Goal: Task Accomplishment & Management: Manage account settings

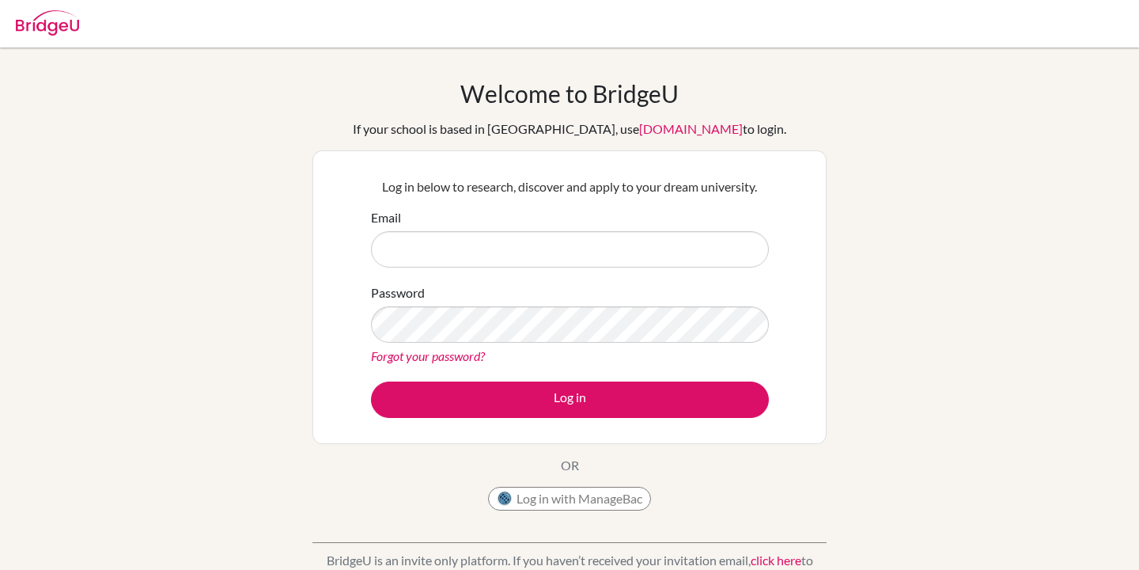
type input "[EMAIL_ADDRESS][DOMAIN_NAME]"
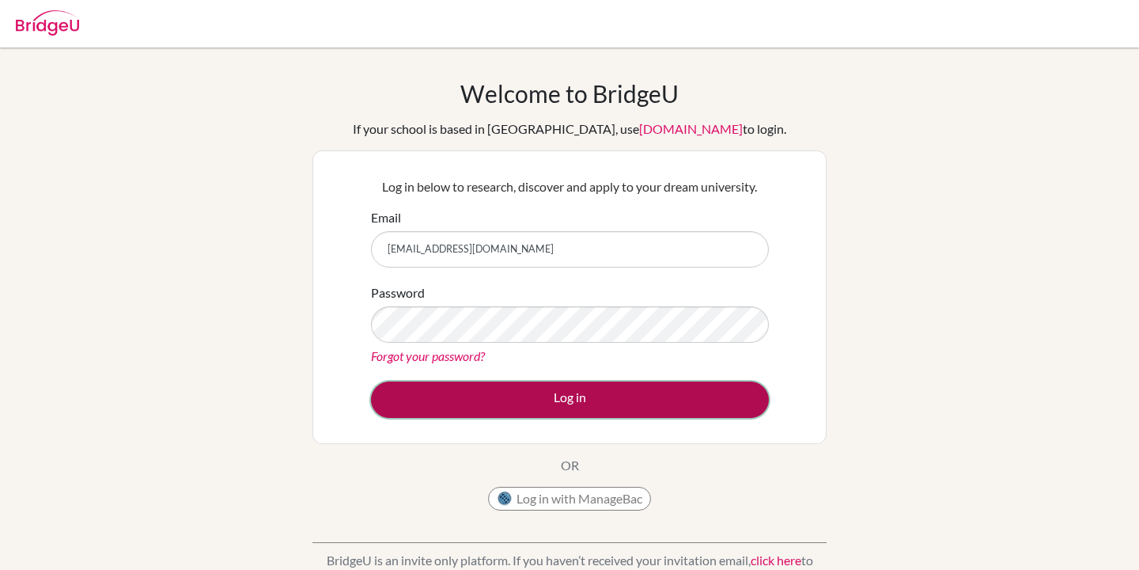
click at [539, 394] on button "Log in" at bounding box center [570, 399] width 398 height 36
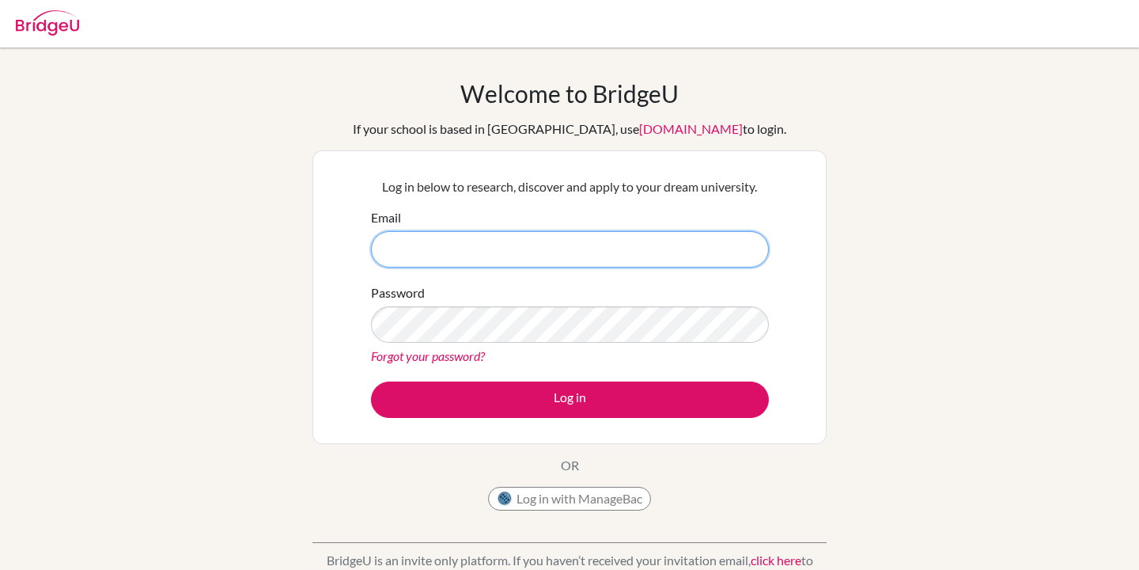
type input "[EMAIL_ADDRESS][DOMAIN_NAME]"
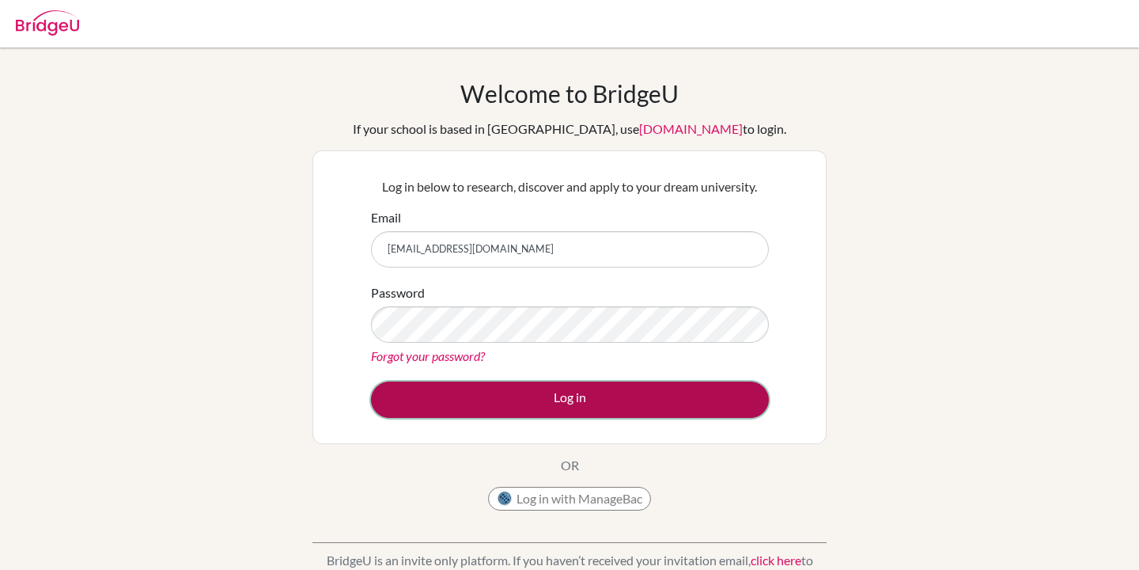
click at [610, 397] on button "Log in" at bounding box center [570, 399] width 398 height 36
